Goal: Task Accomplishment & Management: Manage account settings

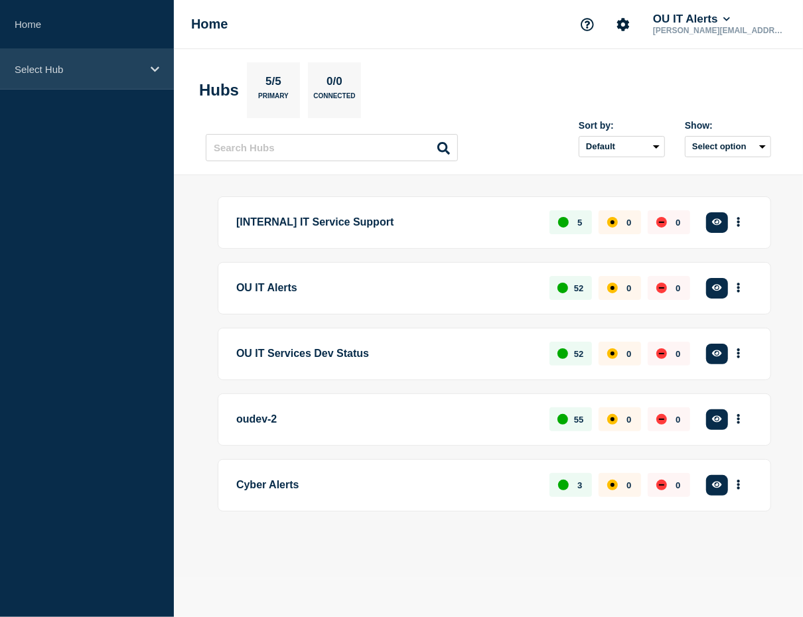
click at [134, 64] on p "Select Hub" at bounding box center [78, 69] width 127 height 11
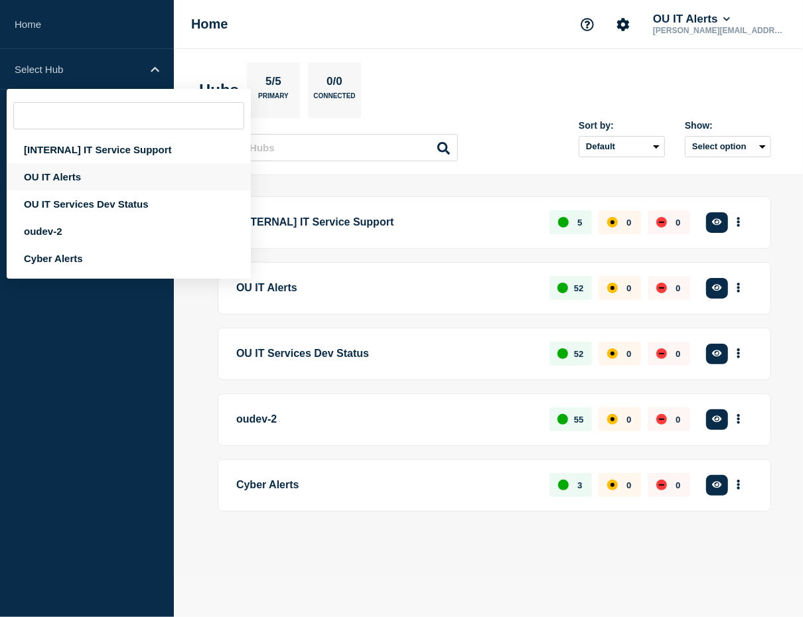
click at [110, 172] on div "OU IT Alerts" at bounding box center [129, 176] width 244 height 27
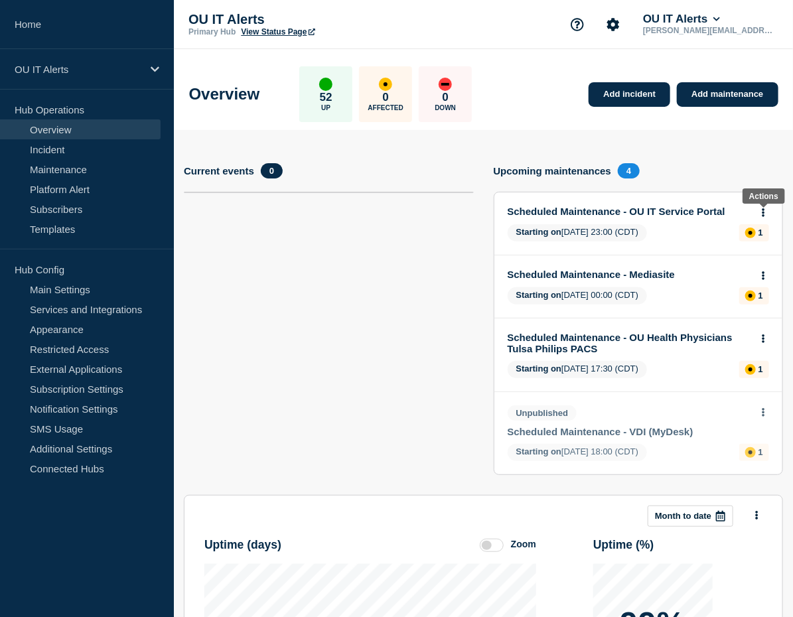
click at [762, 212] on icon at bounding box center [763, 212] width 3 height 9
click at [742, 260] on link "Edit maintenance" at bounding box center [735, 261] width 72 height 11
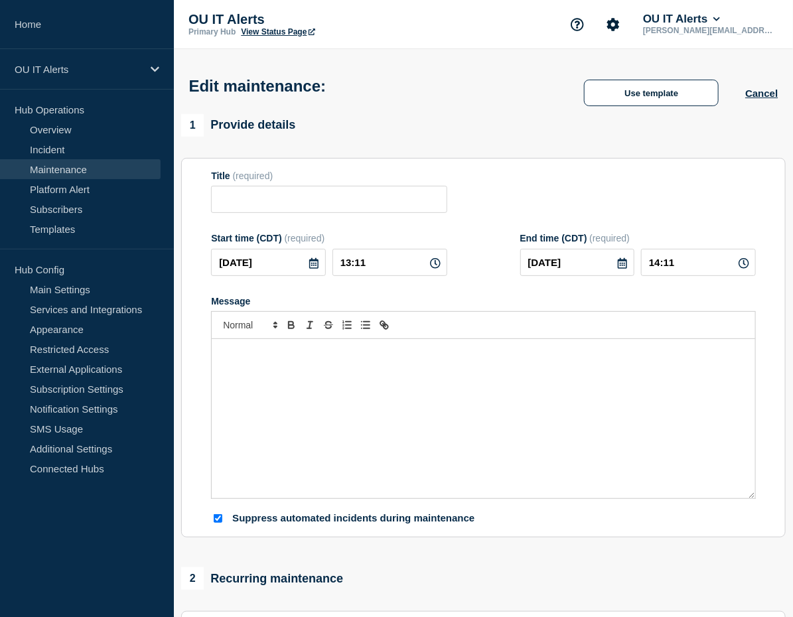
type input "Scheduled Maintenance - OU IT Service Portal"
type input "23:00"
type input "2025-08-30"
type input "03:00"
checkbox input "true"
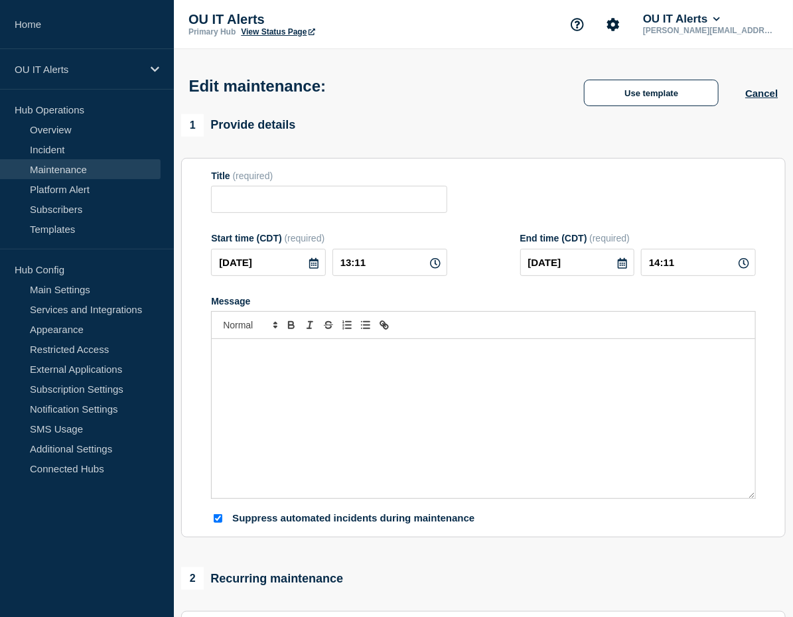
checkbox input "true"
checkbox input "false"
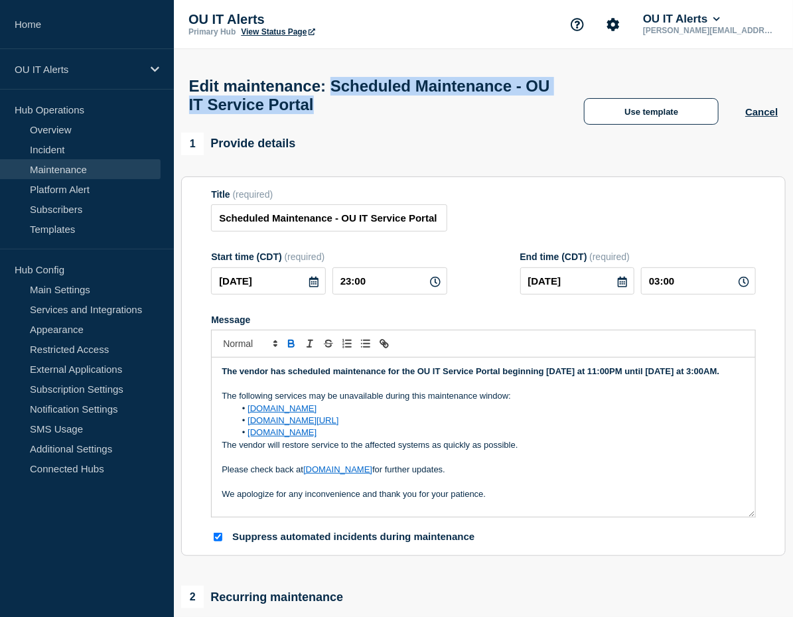
drag, startPoint x: 498, startPoint y: 114, endPoint x: 352, endPoint y: 92, distance: 147.7
click at [352, 92] on h1 "Edit maintenance: Scheduled Maintenance - OU IT Service Portal" at bounding box center [373, 95] width 369 height 37
copy h1 "Scheduled Maintenance - OU IT Service Portal"
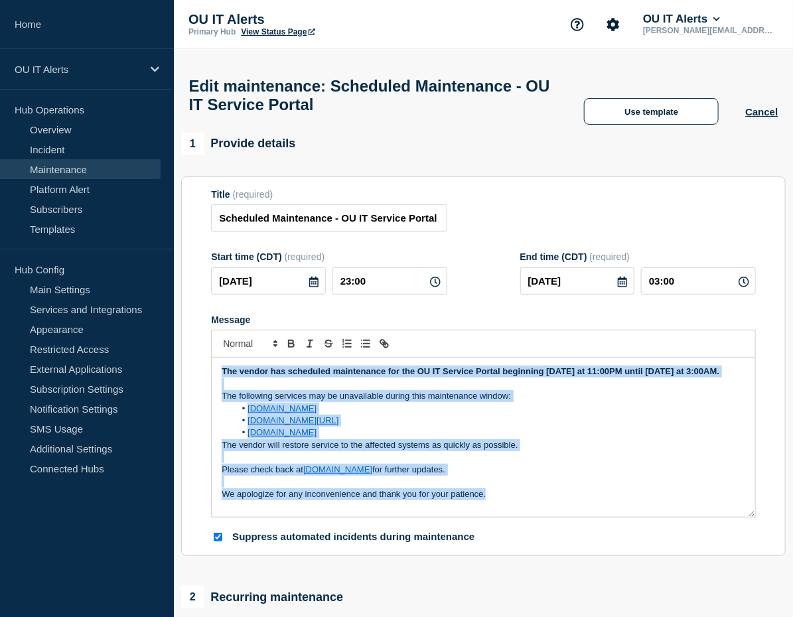
drag, startPoint x: 493, startPoint y: 502, endPoint x: 220, endPoint y: 381, distance: 298.2
click at [220, 381] on div "The vendor has scheduled maintenance for the OU IT Service Portal beginning [DA…" at bounding box center [483, 437] width 543 height 159
copy div "The vendor has scheduled maintenance for the OU IT Service Portal beginning [DA…"
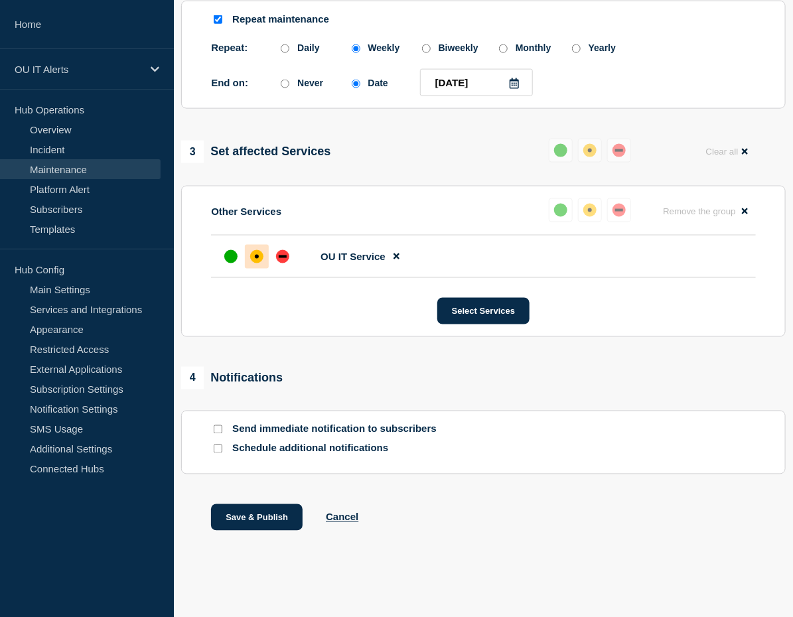
scroll to position [502, 0]
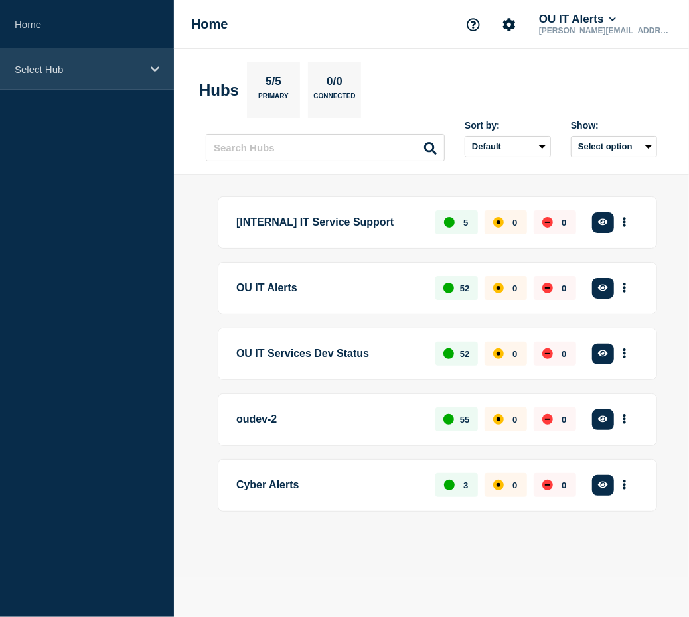
click at [74, 74] on p "Select Hub" at bounding box center [78, 69] width 127 height 11
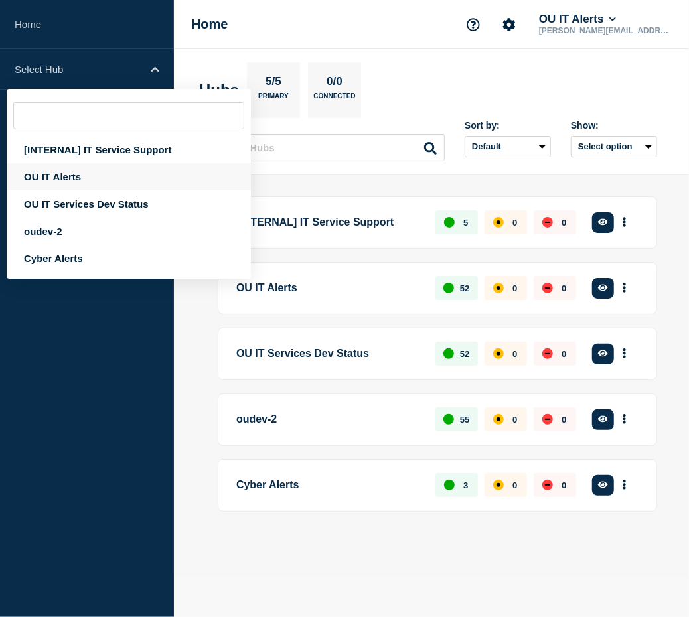
click at [59, 176] on div "OU IT Alerts" at bounding box center [129, 176] width 244 height 27
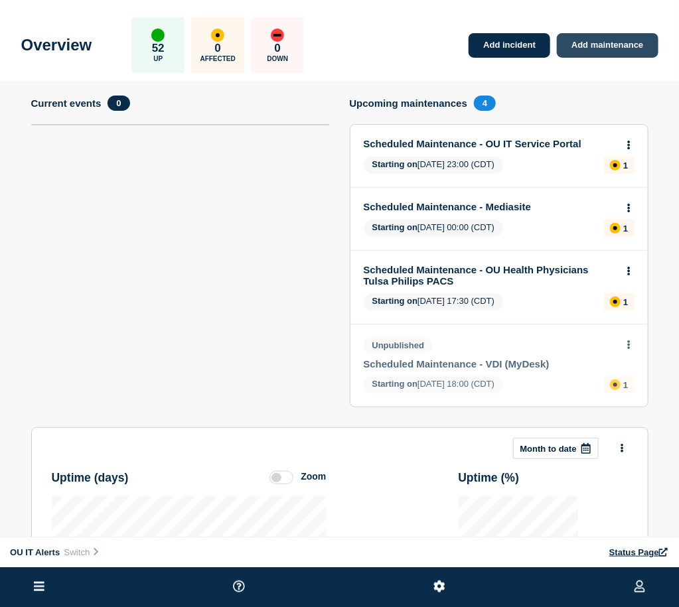
click at [587, 58] on link "Add maintenance" at bounding box center [607, 45] width 101 height 25
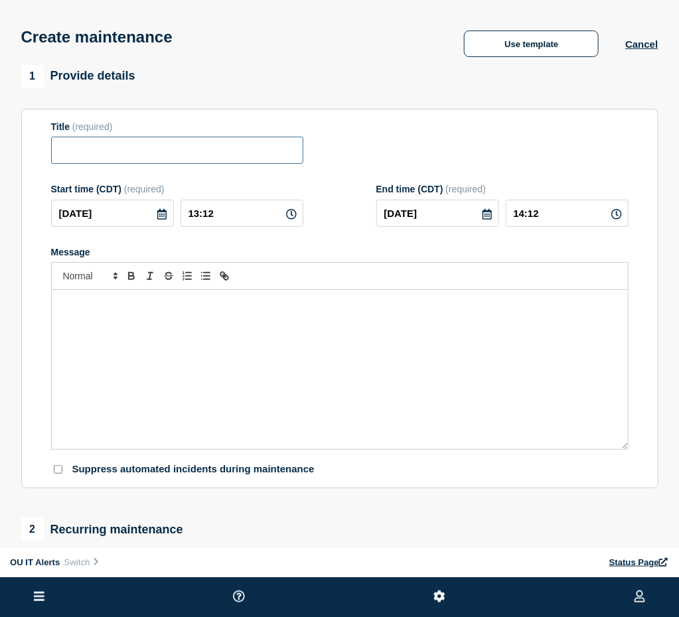
click at [287, 164] on input "Title" at bounding box center [177, 150] width 252 height 27
paste input "Scheduled Maintenance - OU IT Service Portal"
type input "Scheduled Maintenance - OU IT Service Portal"
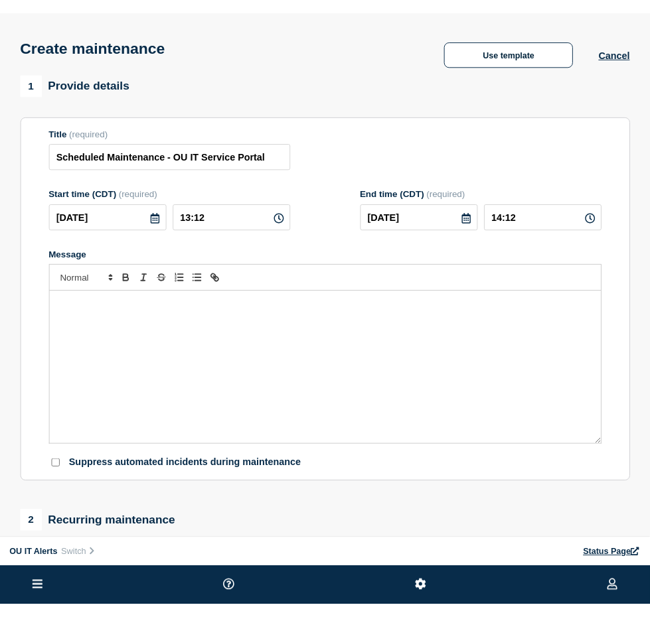
scroll to position [0, 0]
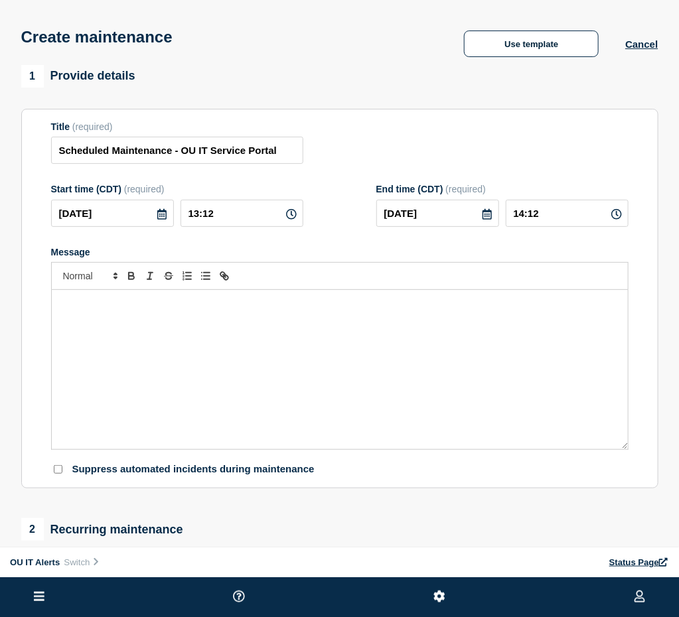
click at [167, 220] on icon at bounding box center [161, 214] width 9 height 11
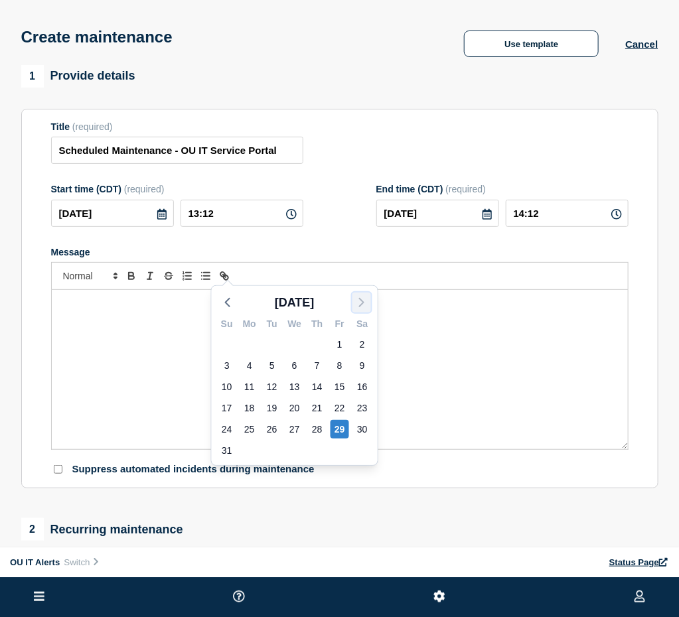
click at [360, 297] on icon "button" at bounding box center [362, 303] width 16 height 16
click at [340, 340] on div "5" at bounding box center [339, 344] width 19 height 19
type input "[DATE]"
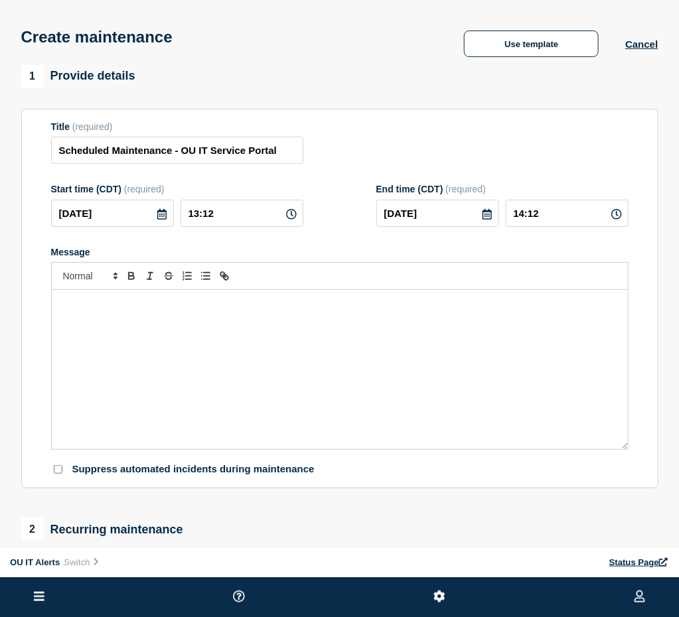
click at [492, 220] on icon at bounding box center [486, 214] width 9 height 11
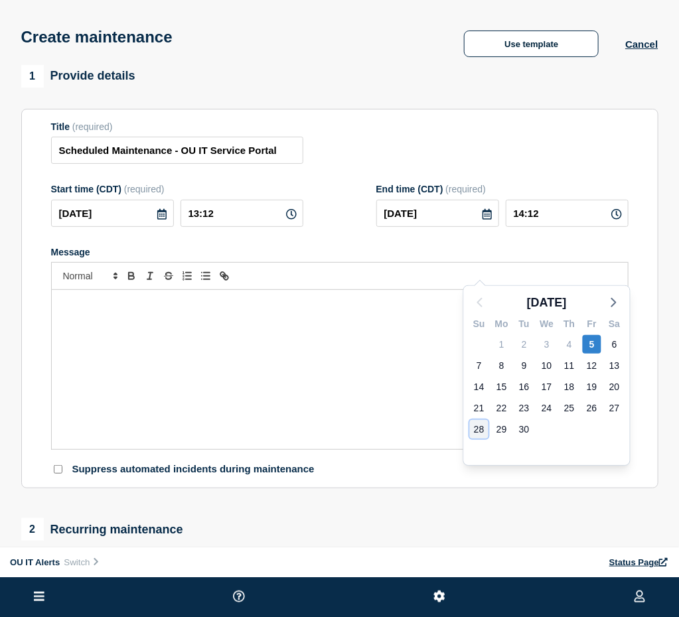
click at [478, 433] on div "28" at bounding box center [479, 429] width 19 height 19
type input "[DATE]"
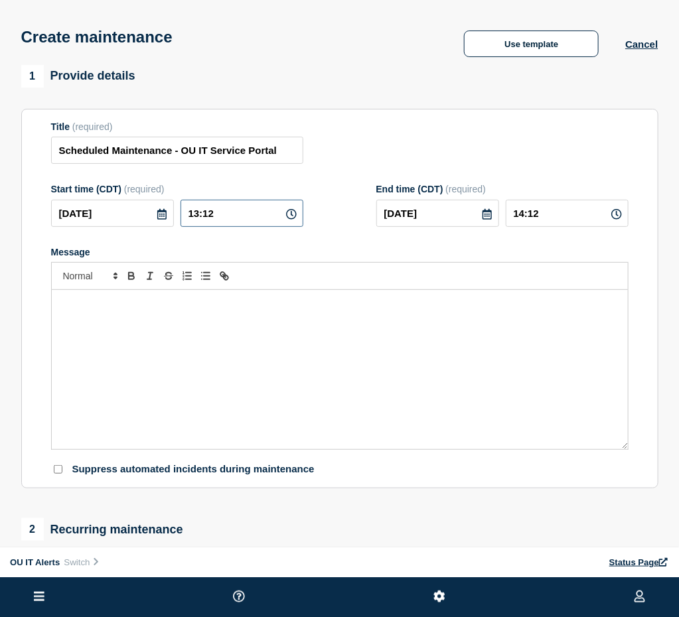
click at [303, 227] on input "13:12" at bounding box center [241, 213] width 123 height 27
click at [297, 220] on icon at bounding box center [291, 214] width 11 height 11
click at [303, 227] on input "13:12" at bounding box center [241, 213] width 123 height 27
click at [297, 220] on icon at bounding box center [291, 214] width 11 height 11
drag, startPoint x: 343, startPoint y: 263, endPoint x: 287, endPoint y: 263, distance: 56.4
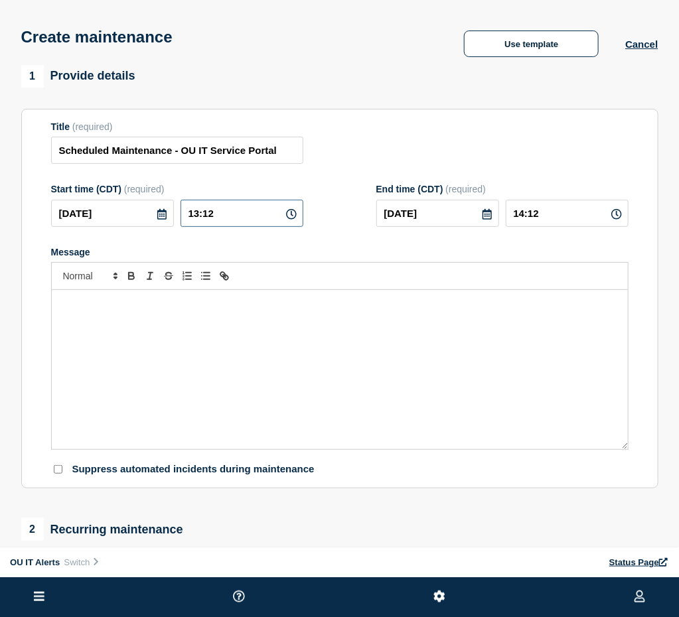
click at [287, 227] on div "[DATE] 13:12" at bounding box center [177, 213] width 252 height 27
type input "23:00"
type input "[DATE]"
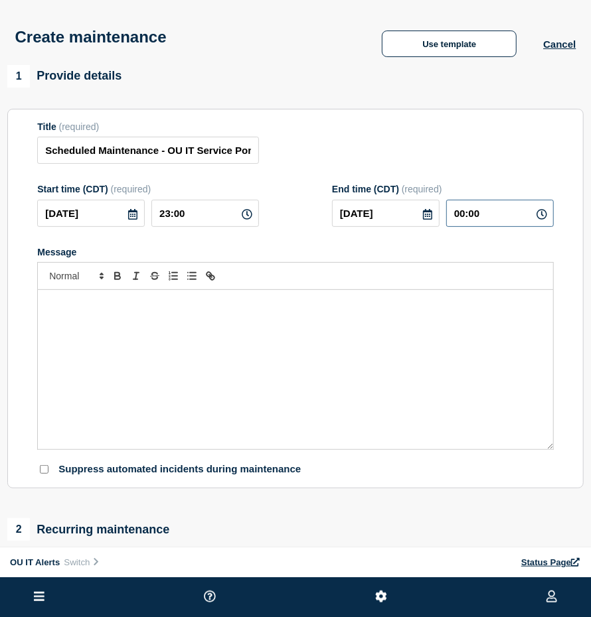
drag, startPoint x: 480, startPoint y: 217, endPoint x: 456, endPoint y: 217, distance: 24.5
click at [456, 217] on input "00:00" at bounding box center [499, 213] width 107 height 27
type input "03:00"
click at [544, 214] on icon at bounding box center [541, 214] width 11 height 11
click at [542, 214] on icon at bounding box center [541, 214] width 11 height 11
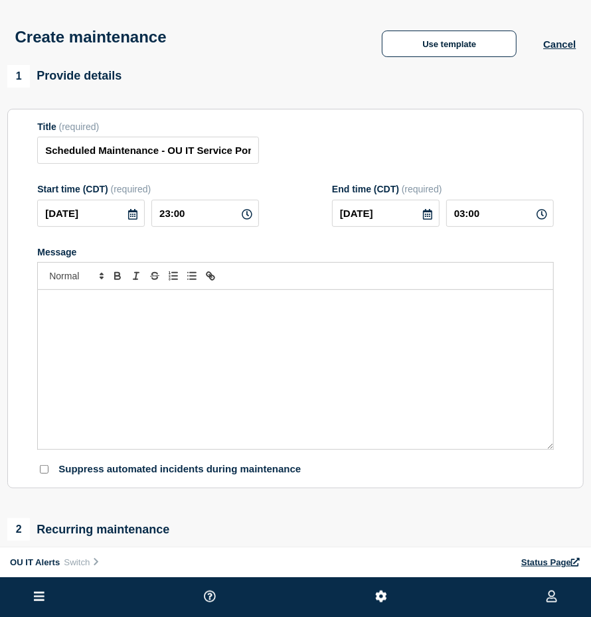
click at [502, 304] on p "Message" at bounding box center [295, 304] width 495 height 12
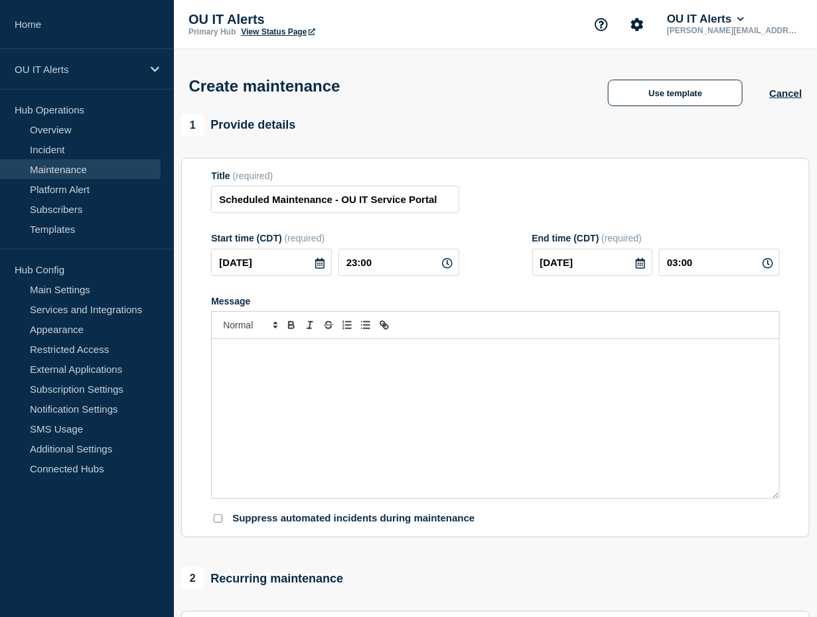
click at [766, 267] on icon at bounding box center [767, 263] width 11 height 11
click at [386, 263] on input "23:00" at bounding box center [398, 262] width 121 height 27
click at [446, 266] on icon at bounding box center [447, 263] width 11 height 11
click at [447, 265] on icon at bounding box center [447, 263] width 11 height 11
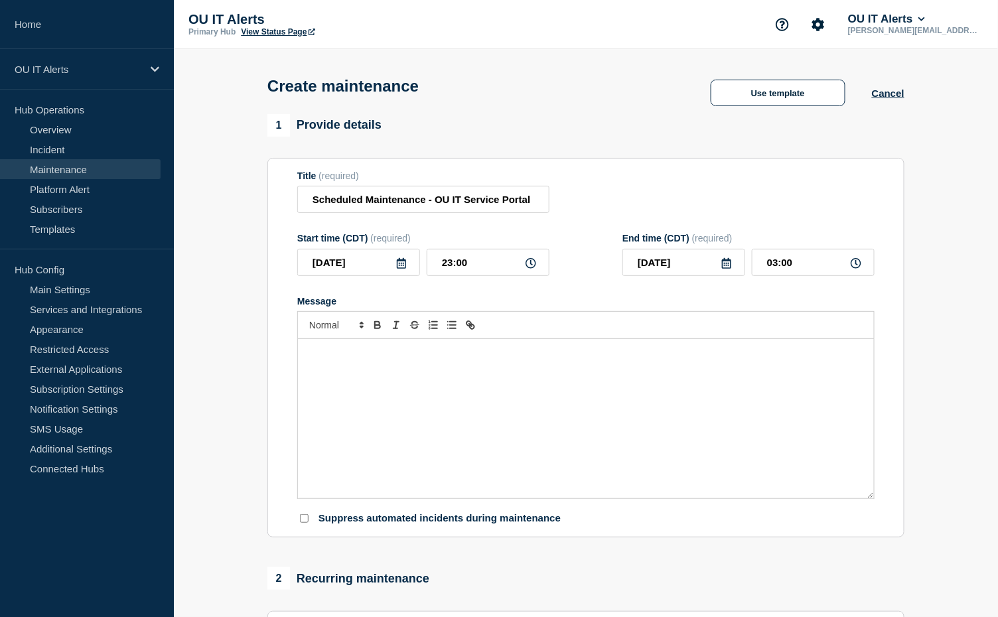
click at [531, 262] on icon at bounding box center [530, 263] width 11 height 11
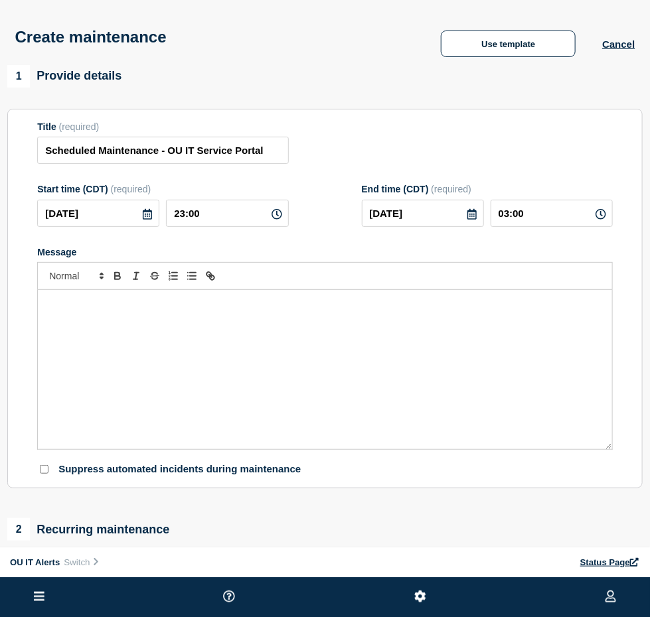
click at [337, 356] on div "Message" at bounding box center [325, 369] width 574 height 159
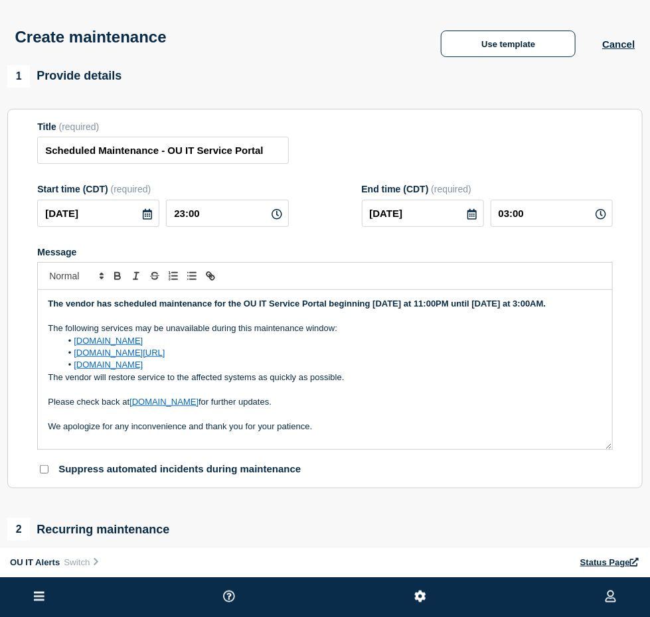
scroll to position [199, 0]
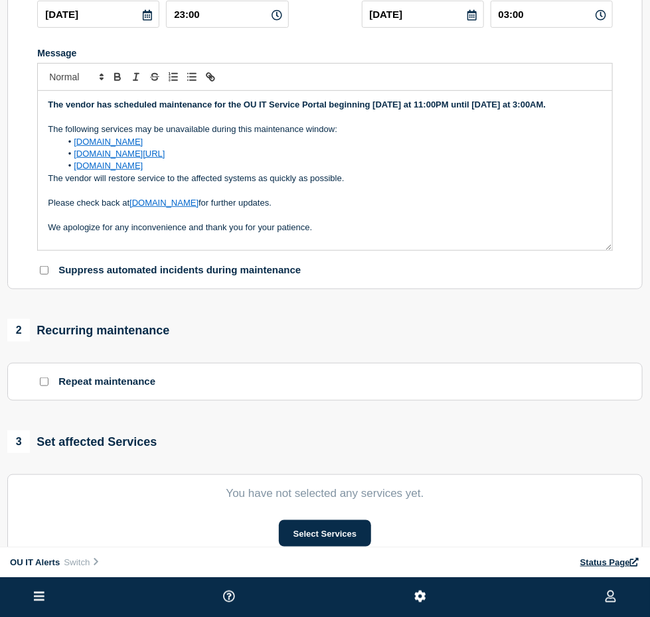
click at [42, 273] on input "Suppress automated incidents during maintenance" at bounding box center [44, 270] width 9 height 9
checkbox input "true"
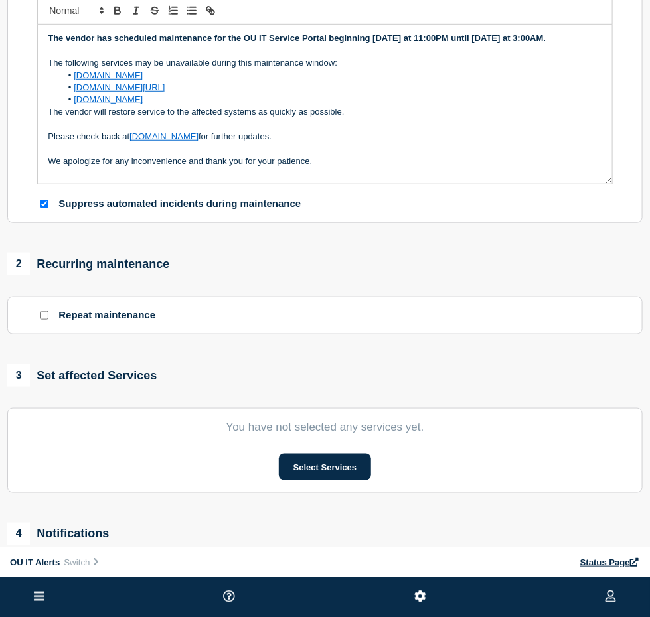
scroll to position [332, 0]
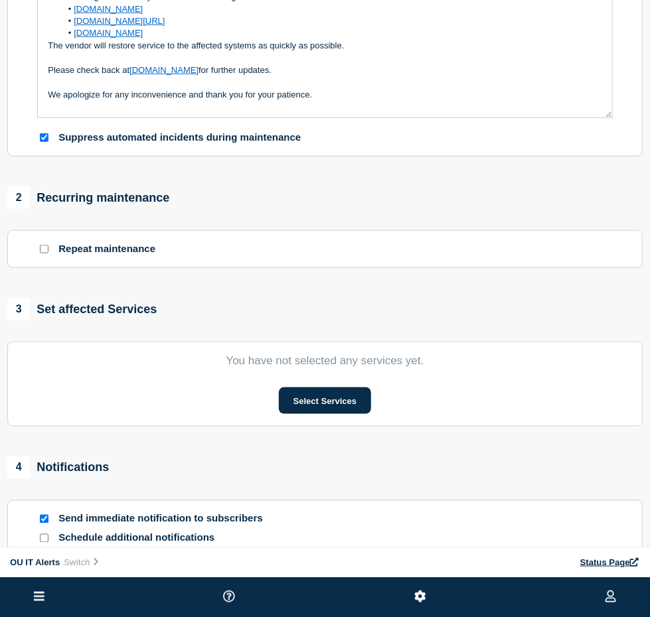
click at [42, 249] on input "Repeat maintenance" at bounding box center [44, 249] width 9 height 9
checkbox input "true"
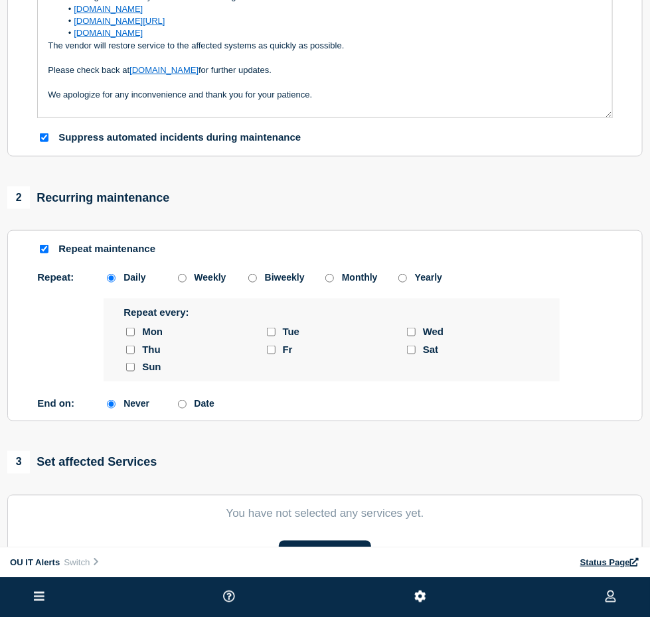
click at [187, 276] on div "Weekly" at bounding box center [201, 277] width 53 height 11
click at [182, 281] on input "Weekly" at bounding box center [182, 278] width 9 height 9
radio input "true"
radio input "false"
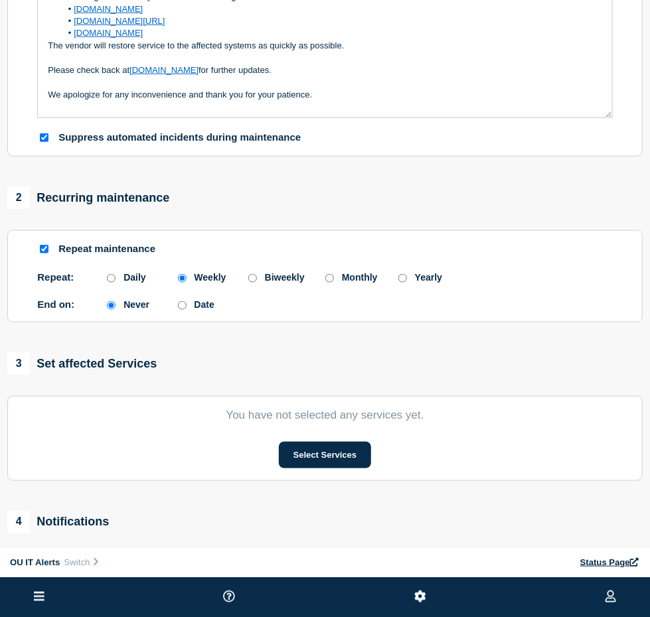
click at [180, 310] on input "Date" at bounding box center [182, 305] width 9 height 9
radio input "true"
radio input "false"
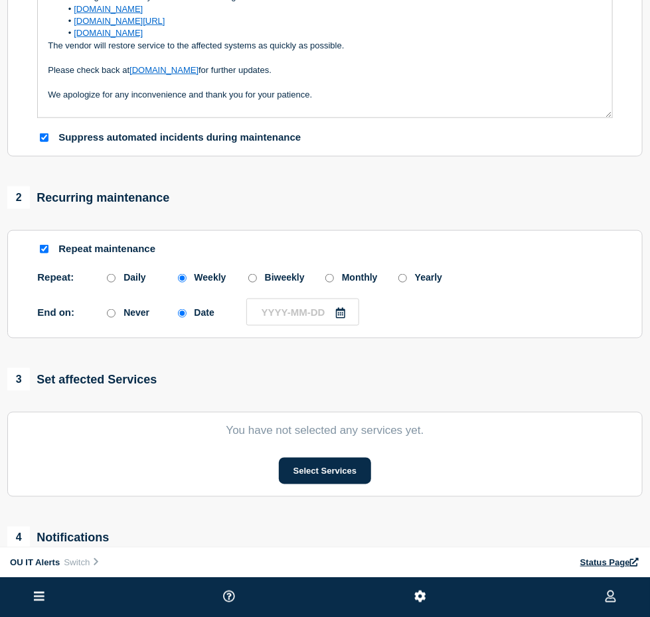
click at [340, 313] on icon at bounding box center [340, 313] width 9 height 11
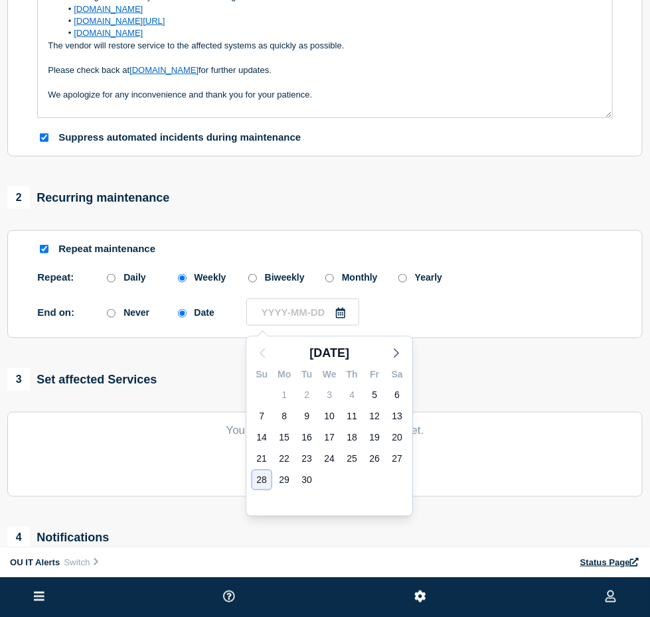
click at [257, 482] on div "28" at bounding box center [261, 480] width 19 height 19
type input "[DATE]"
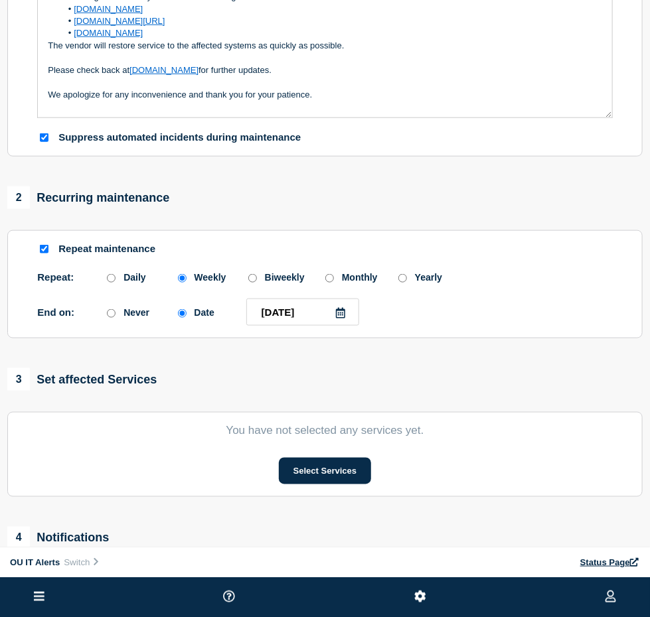
scroll to position [0, 0]
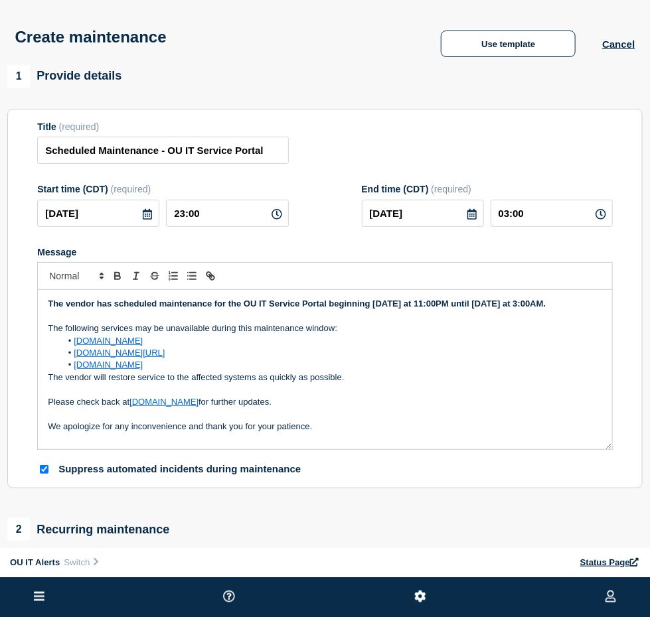
click at [476, 218] on icon at bounding box center [471, 214] width 9 height 11
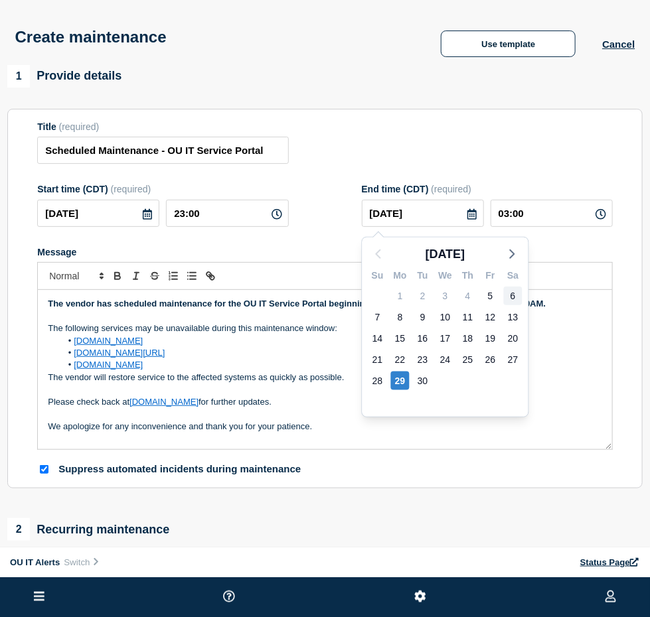
drag, startPoint x: 476, startPoint y: 218, endPoint x: 512, endPoint y: 300, distance: 89.4
click at [512, 227] on div "2025-09-[DATE] Mo Tu We Th Fr Sa 31 1 2 3 4 5 6 7 8 9 10 11 12 13 14 15 16 17 1…" at bounding box center [487, 213] width 251 height 27
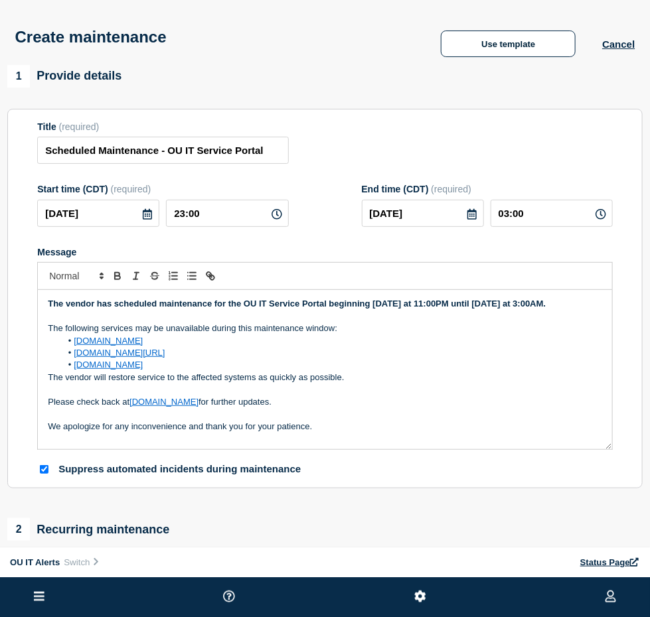
click at [512, 300] on div "The vendor has scheduled maintenance for the OU IT Service Portal beginning [DA…" at bounding box center [325, 369] width 574 height 159
click at [475, 213] on icon at bounding box center [471, 214] width 9 height 11
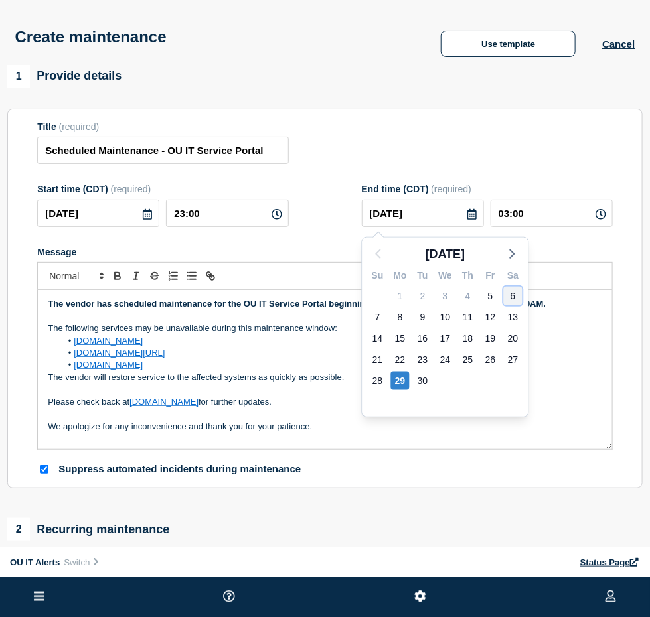
click at [511, 295] on div "6" at bounding box center [513, 296] width 19 height 19
type input "[DATE]"
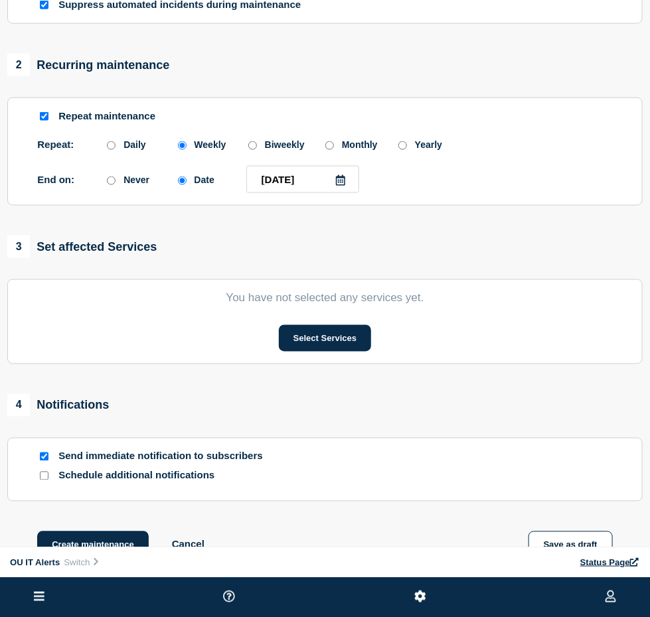
scroll to position [620, 0]
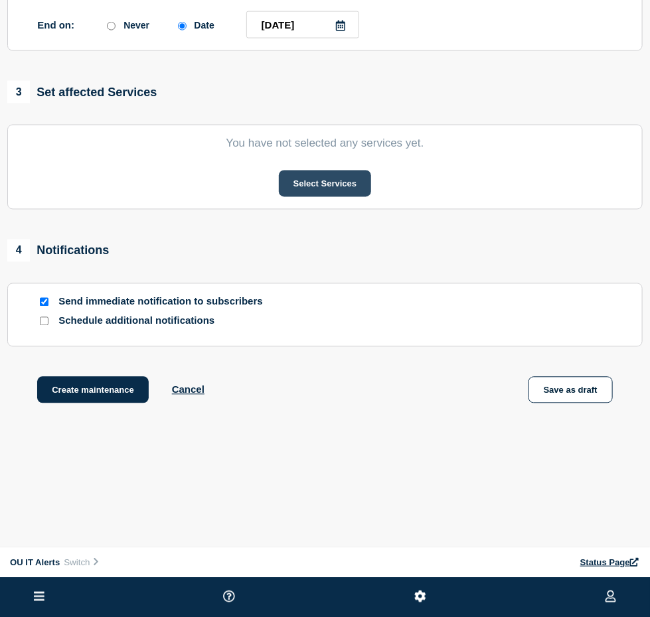
click at [305, 180] on button "Select Services" at bounding box center [325, 184] width 92 height 27
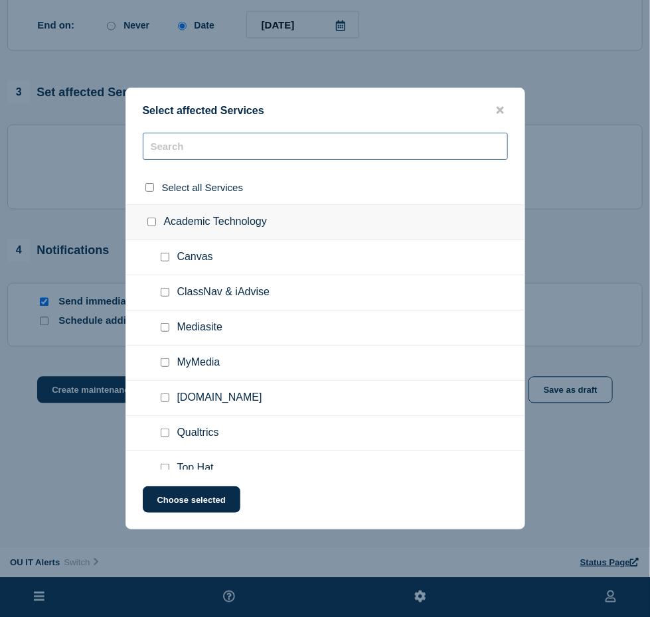
click at [272, 134] on input "text" at bounding box center [325, 146] width 365 height 27
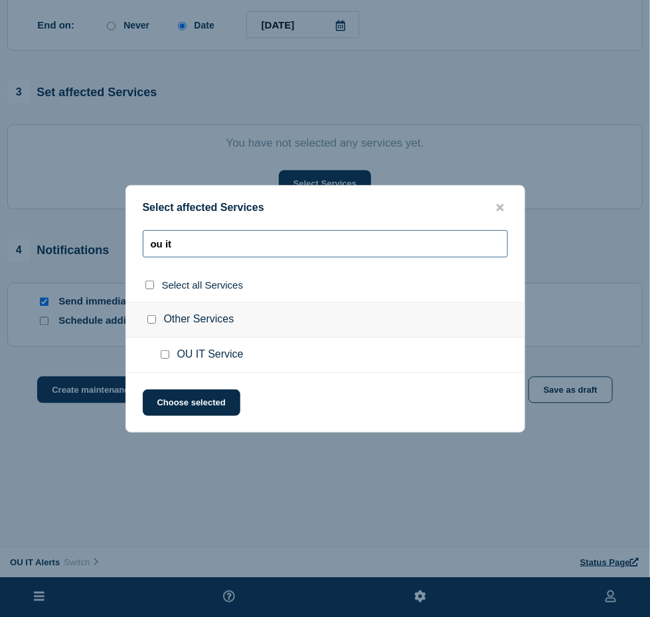
type input "ou it"
click at [161, 355] on input "OU IT Service checkbox" at bounding box center [165, 354] width 9 height 9
checkbox input "true"
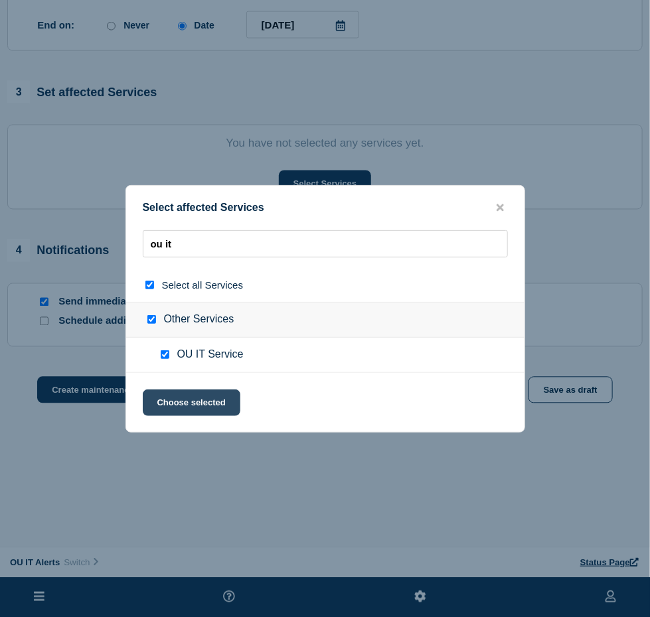
click at [180, 405] on button "Choose selected" at bounding box center [192, 402] width 98 height 27
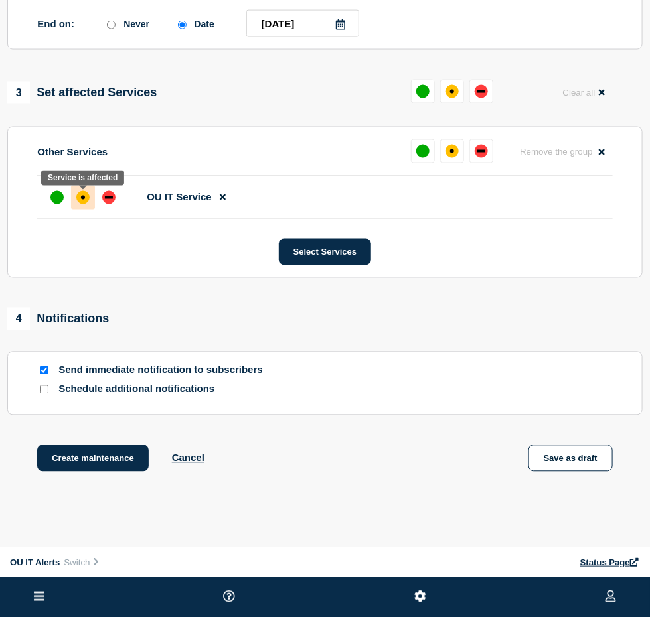
click at [76, 199] on div "affected" at bounding box center [82, 197] width 13 height 13
click at [248, 374] on p "Send immediate notification to subscribers" at bounding box center [164, 370] width 212 height 13
click at [43, 370] on input "Send immediate notification to subscribers" at bounding box center [44, 370] width 9 height 9
checkbox input "false"
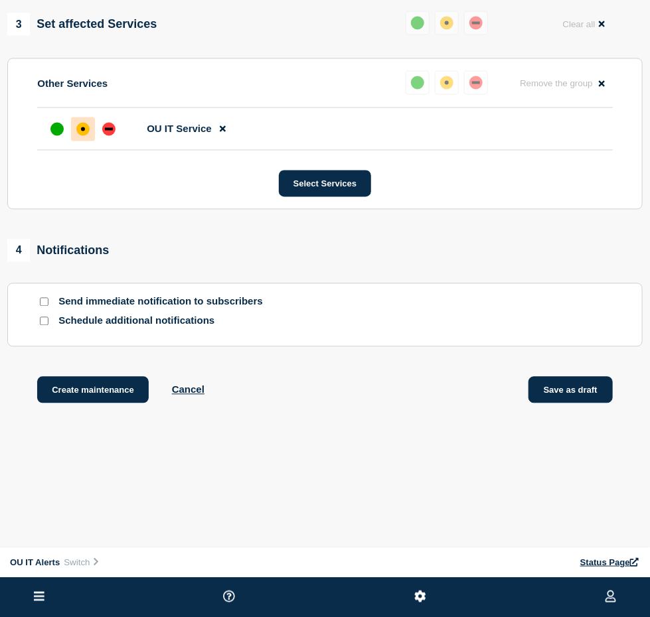
click at [600, 382] on button "Save as draft" at bounding box center [570, 390] width 84 height 27
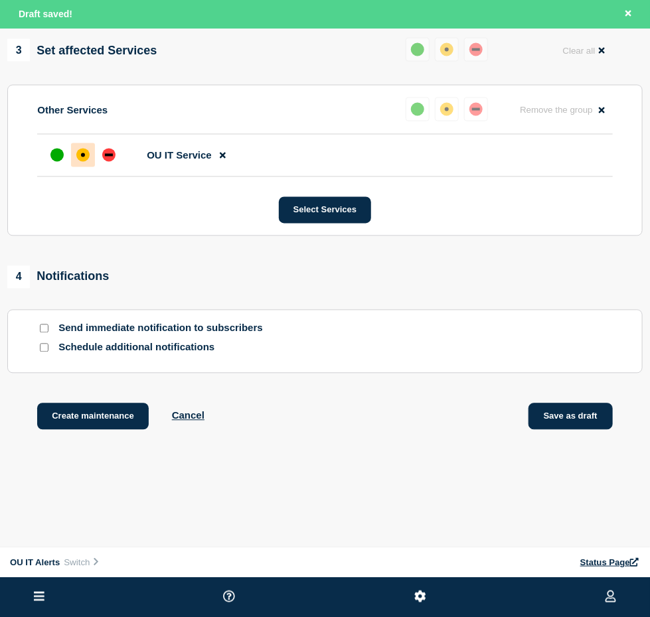
scroll to position [719, 0]
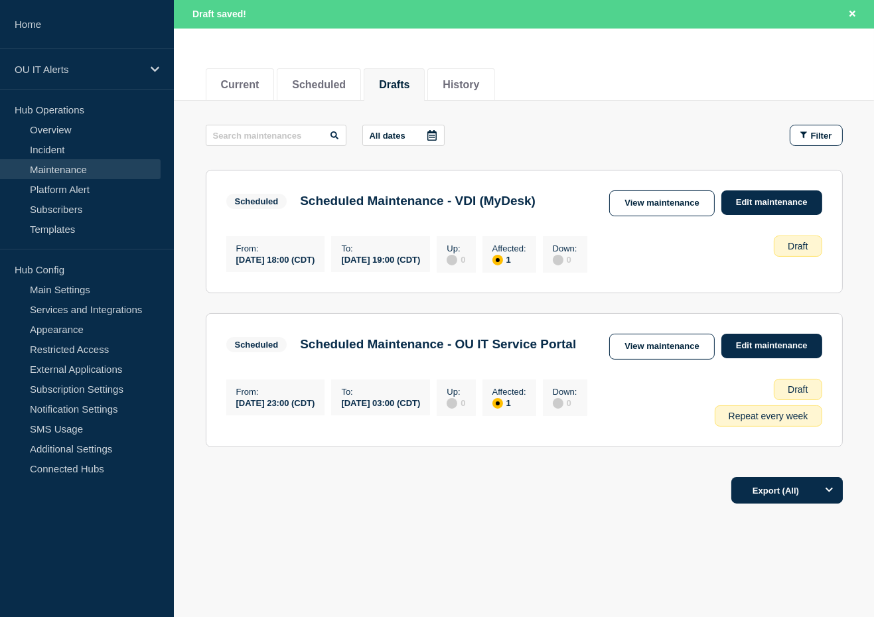
scroll to position [151, 0]
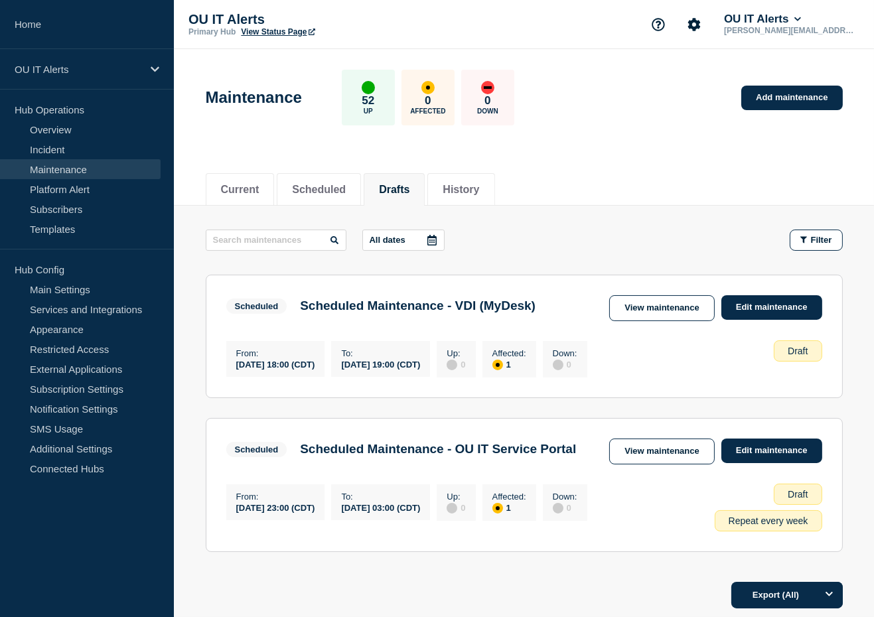
scroll to position [123, 0]
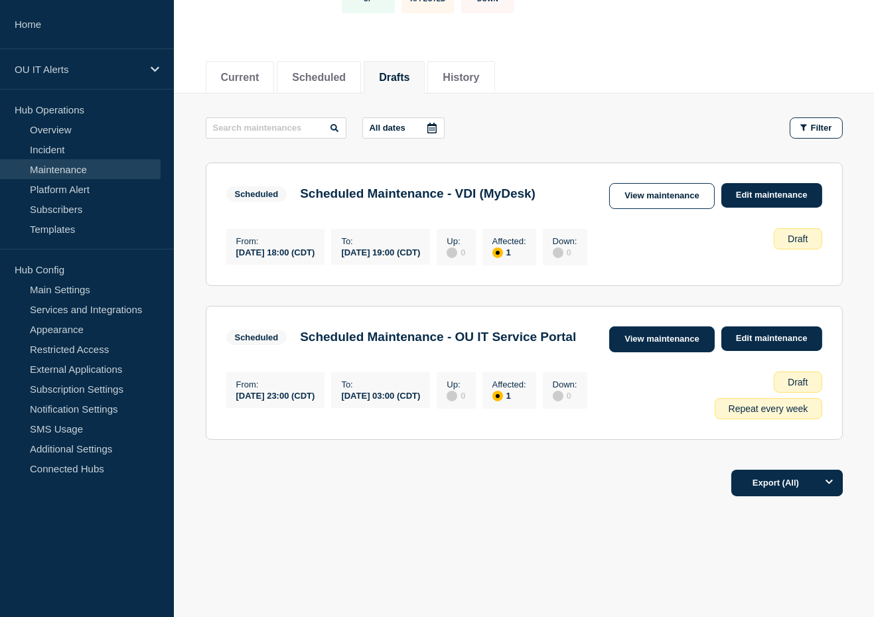
click at [676, 331] on link "View maintenance" at bounding box center [661, 339] width 105 height 26
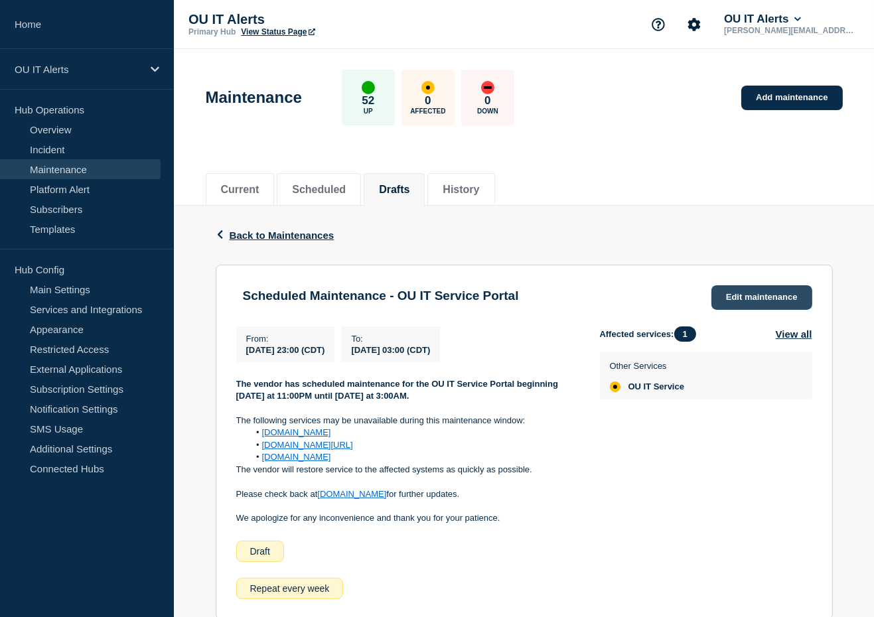
click at [731, 303] on link "Edit maintenance" at bounding box center [761, 297] width 101 height 25
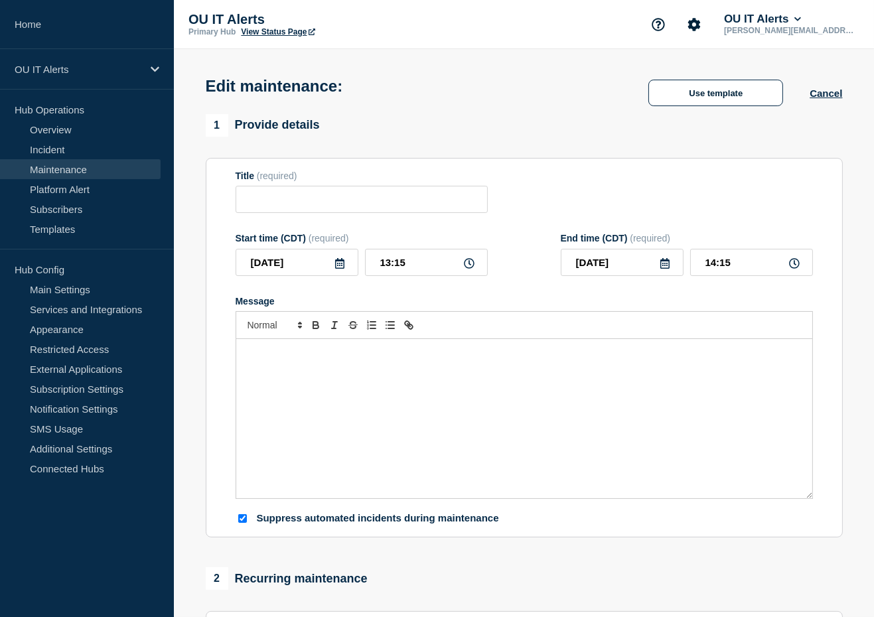
type input "Scheduled Maintenance - OU IT Service Portal"
type input "[DATE]"
type input "23:00"
type input "[DATE]"
type input "03:00"
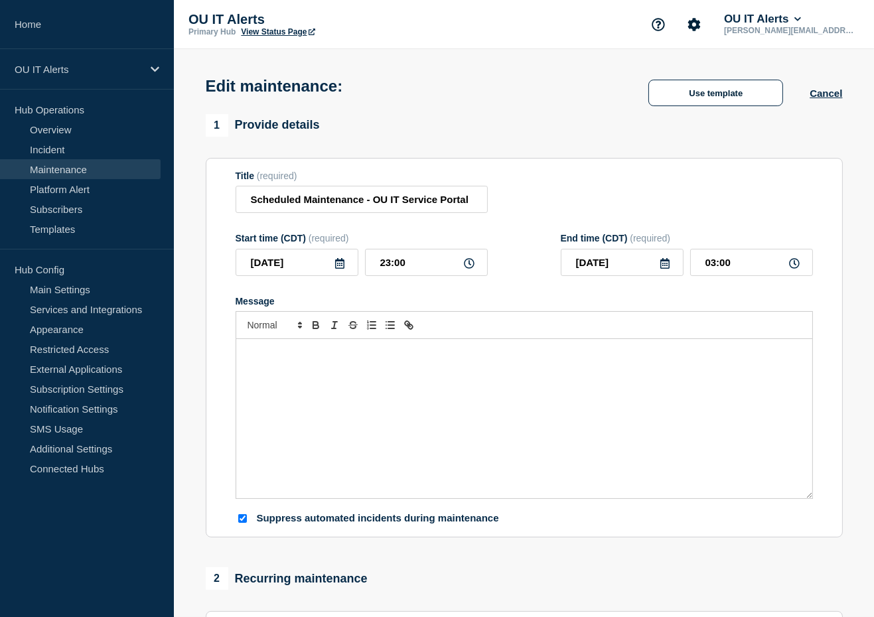
checkbox input "true"
checkbox input "false"
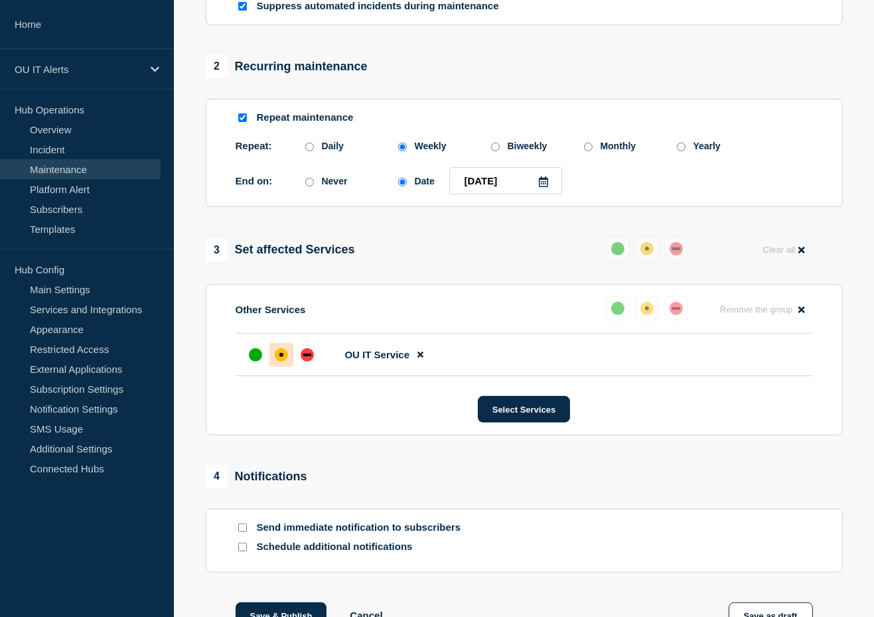
scroll to position [635, 0]
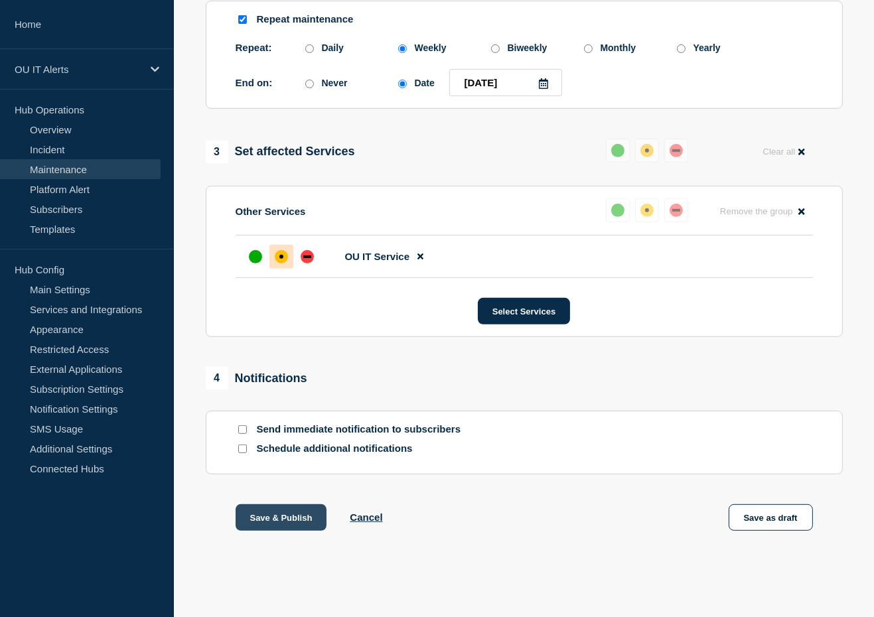
click at [299, 520] on button "Save & Publish" at bounding box center [282, 517] width 92 height 27
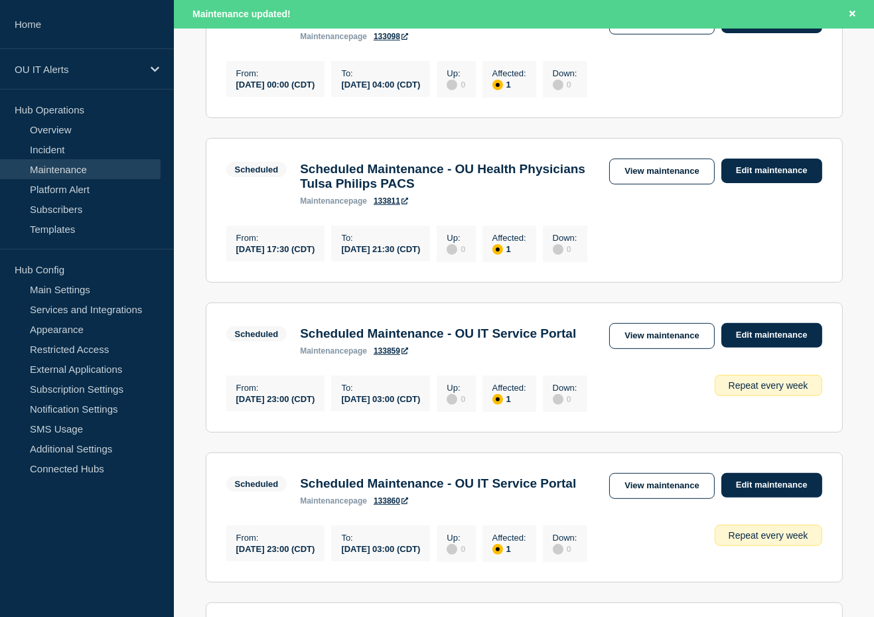
scroll to position [856, 0]
